Goal: Obtain resource: Download file/media

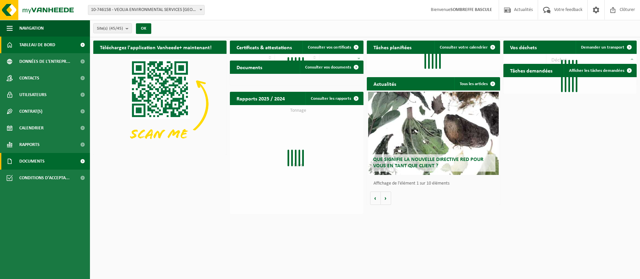
click at [18, 163] on link "Documents" at bounding box center [45, 161] width 90 height 17
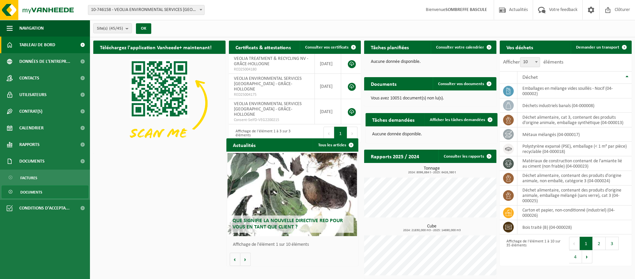
click at [33, 195] on span "Documents" at bounding box center [31, 192] width 22 height 13
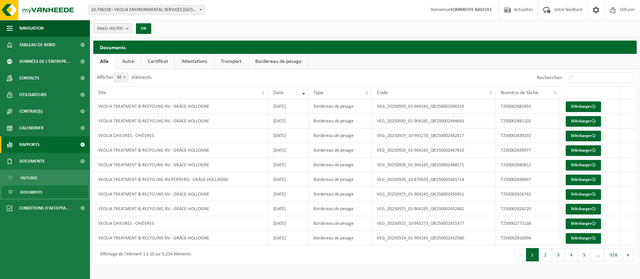
click at [26, 147] on span "Rapports" at bounding box center [29, 145] width 20 height 17
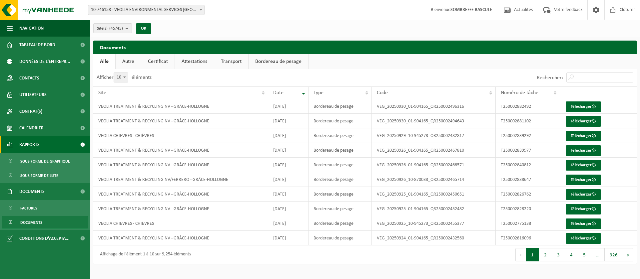
click at [26, 147] on span "Rapports" at bounding box center [29, 145] width 20 height 17
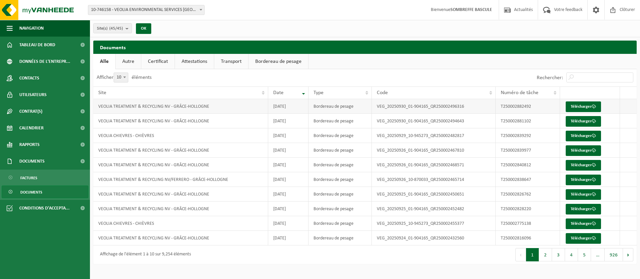
click at [163, 110] on td "VEOLIA TREATMENT & RECYCLING NV - GRÂCE-HOLLOGNE" at bounding box center [180, 106] width 175 height 15
click at [107, 109] on td "VEOLIA TREATMENT & RECYCLING NV - GRÂCE-HOLLOGNE" at bounding box center [180, 106] width 175 height 15
click at [591, 108] on link "Télécharger" at bounding box center [583, 107] width 35 height 11
click at [262, 60] on link "Bordereau de pesage" at bounding box center [279, 61] width 60 height 15
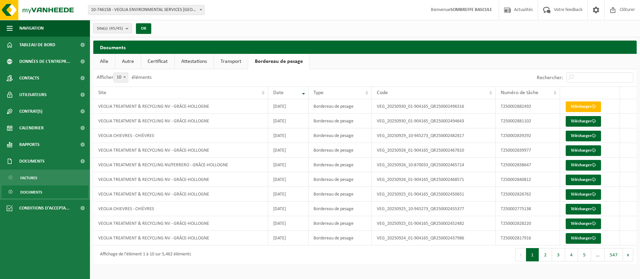
click at [29, 190] on span "Documents" at bounding box center [31, 192] width 22 height 13
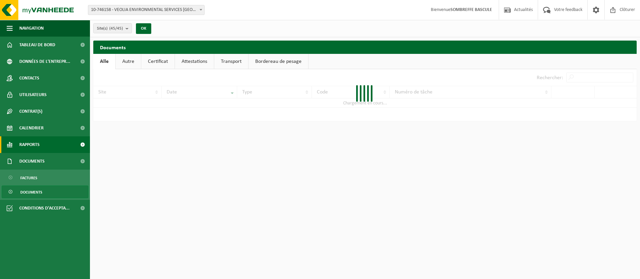
click at [39, 143] on span "Rapports" at bounding box center [29, 145] width 20 height 17
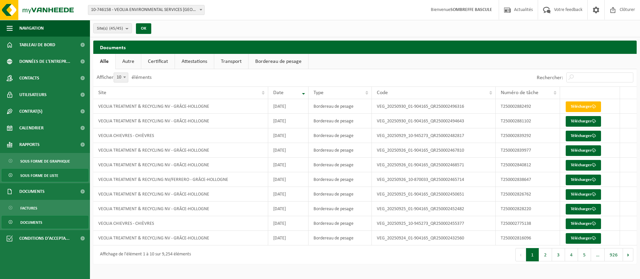
click at [52, 174] on span "Sous forme de liste" at bounding box center [39, 176] width 38 height 13
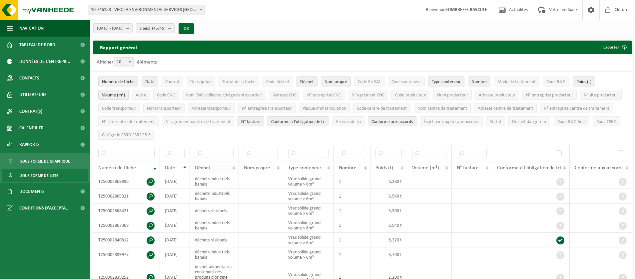
click at [236, 167] on th "Déchet" at bounding box center [214, 168] width 49 height 13
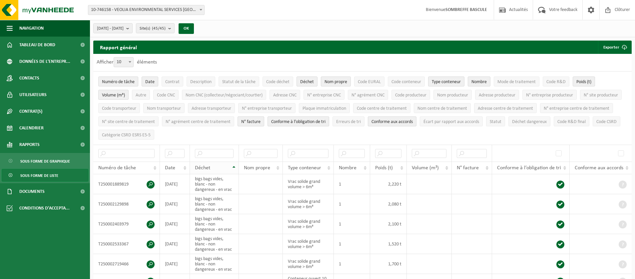
click at [233, 164] on th "Déchet" at bounding box center [214, 168] width 49 height 13
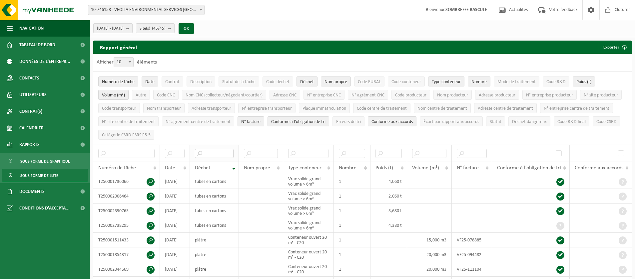
click at [214, 155] on input "text" at bounding box center [214, 153] width 39 height 9
type input "AM"
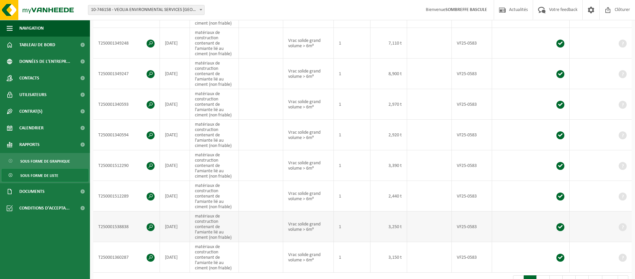
scroll to position [200, 0]
